Goal: Task Accomplishment & Management: Manage account settings

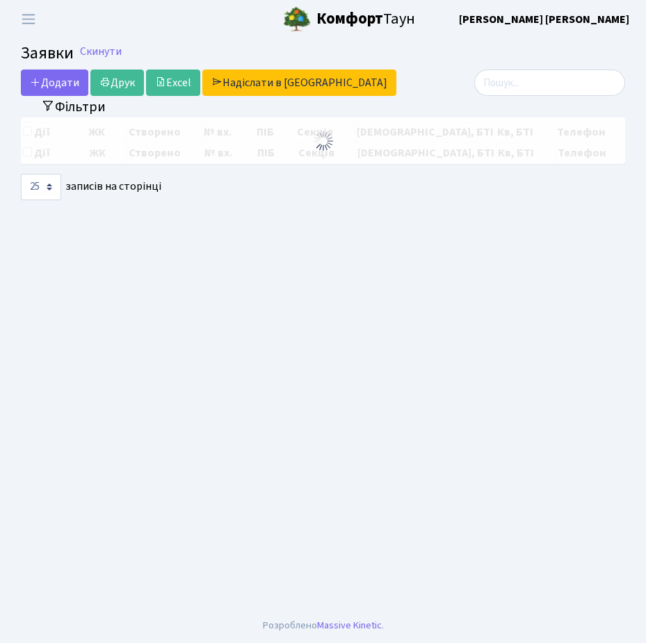
select select "25"
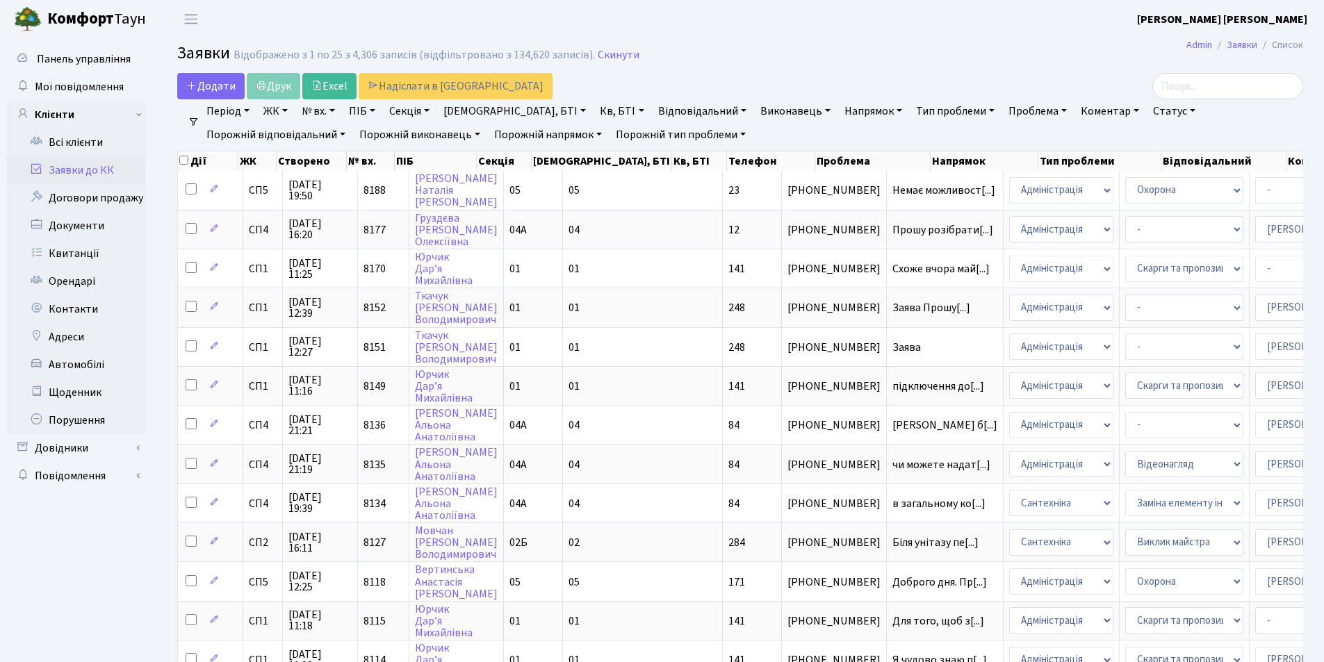
click at [54, 161] on link "Заявки до КК" at bounding box center [76, 170] width 139 height 28
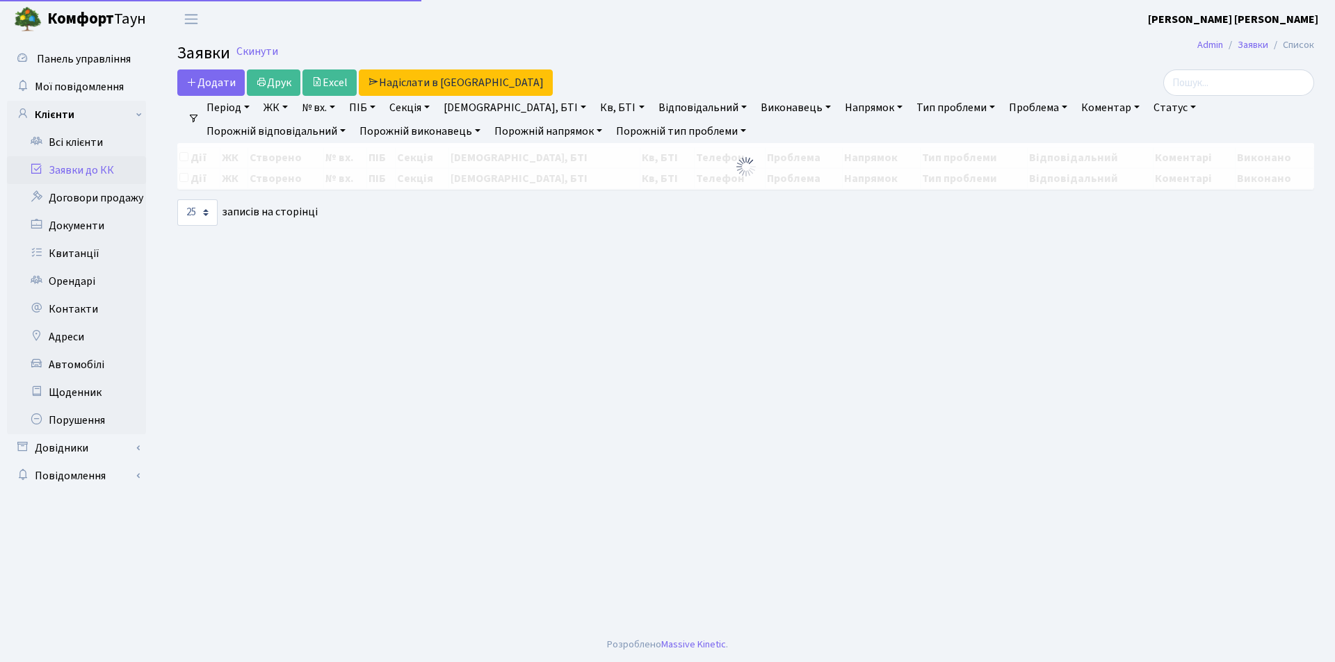
select select "25"
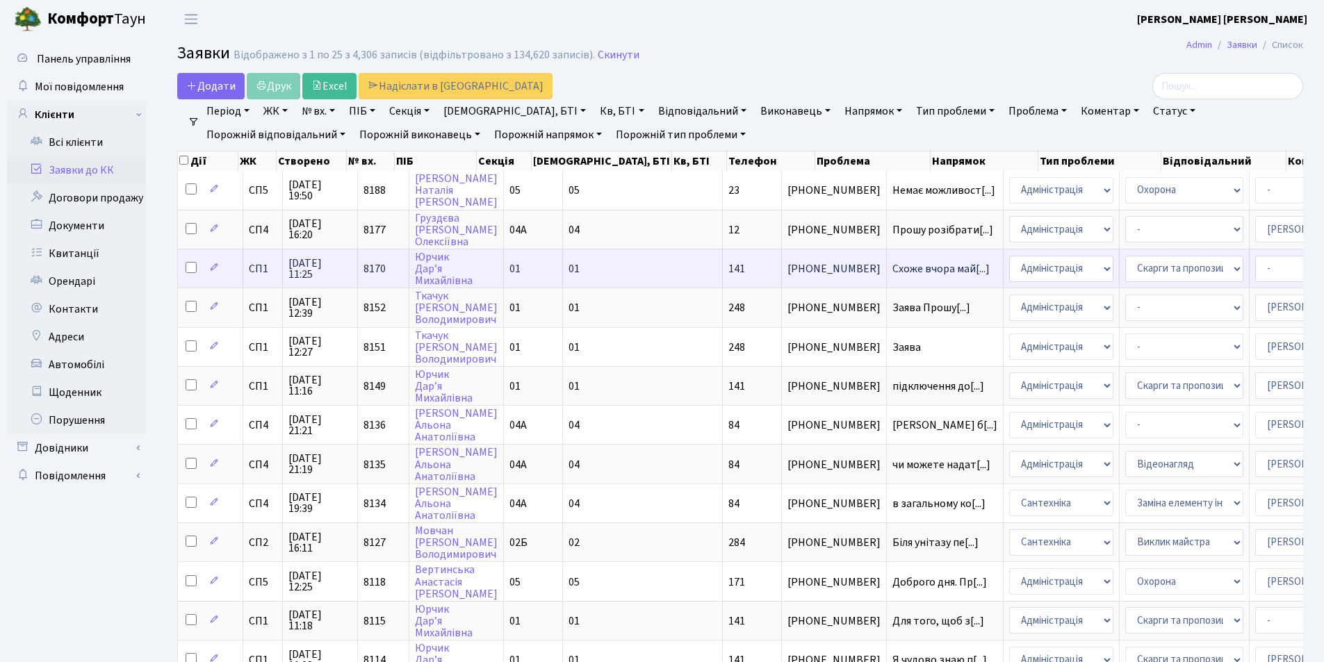
click at [788, 270] on span "[PHONE_NUMBER]" at bounding box center [834, 268] width 93 height 11
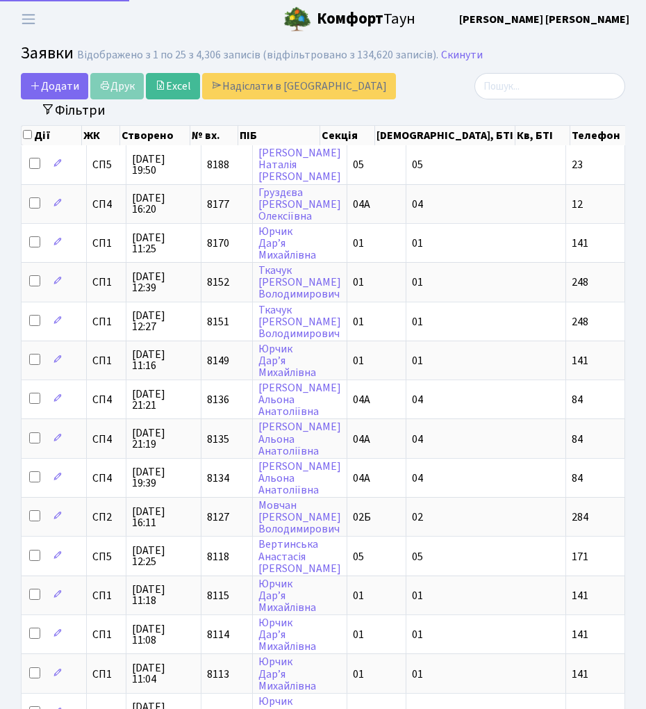
select select "25"
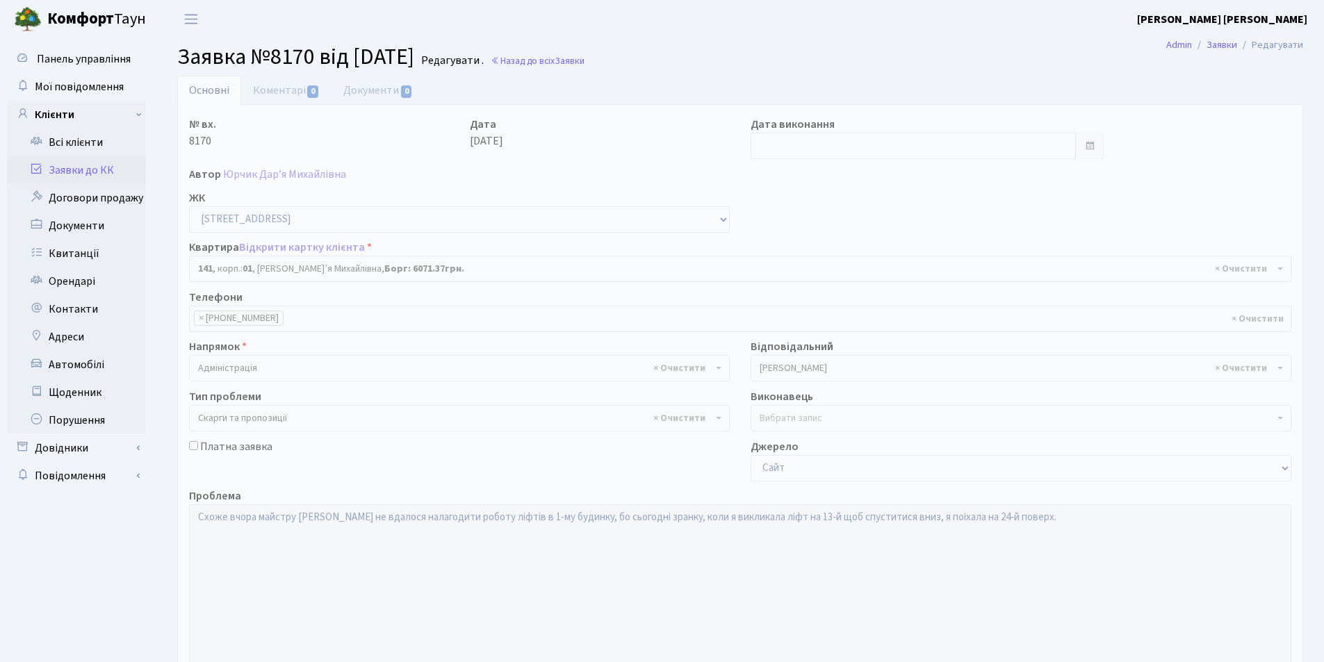
select select "20066"
select select "55"
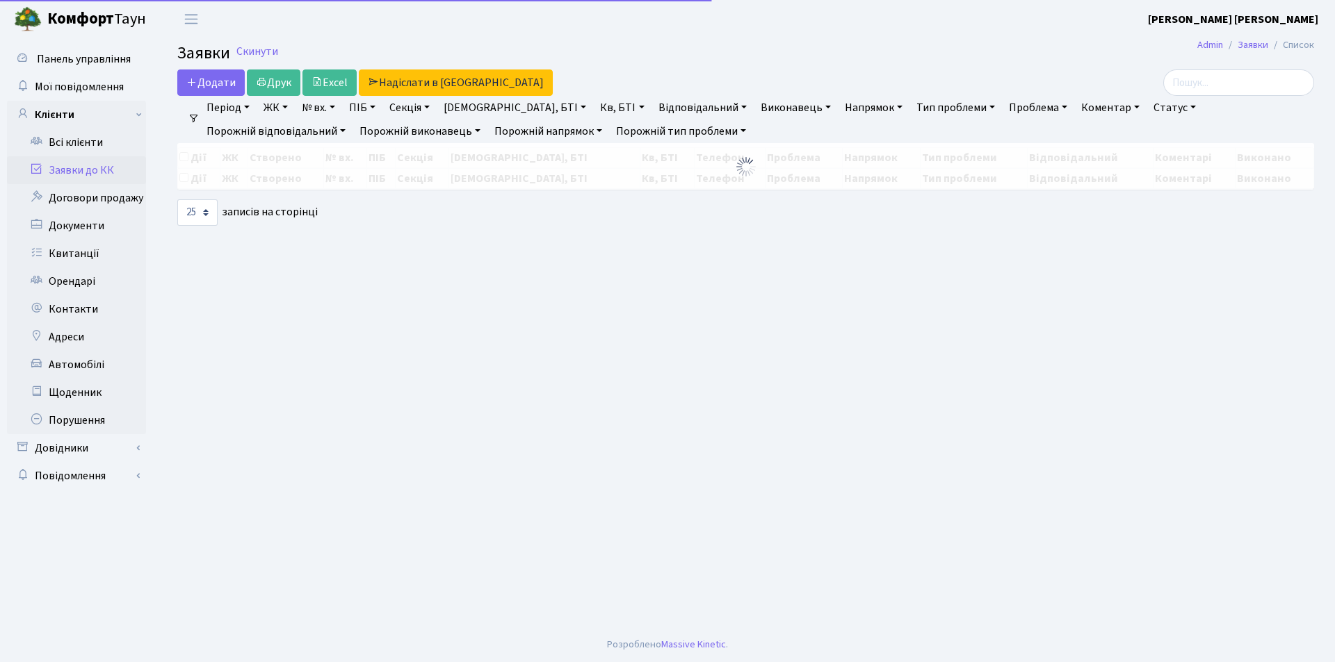
select select "25"
